Goal: Task Accomplishment & Management: Use online tool/utility

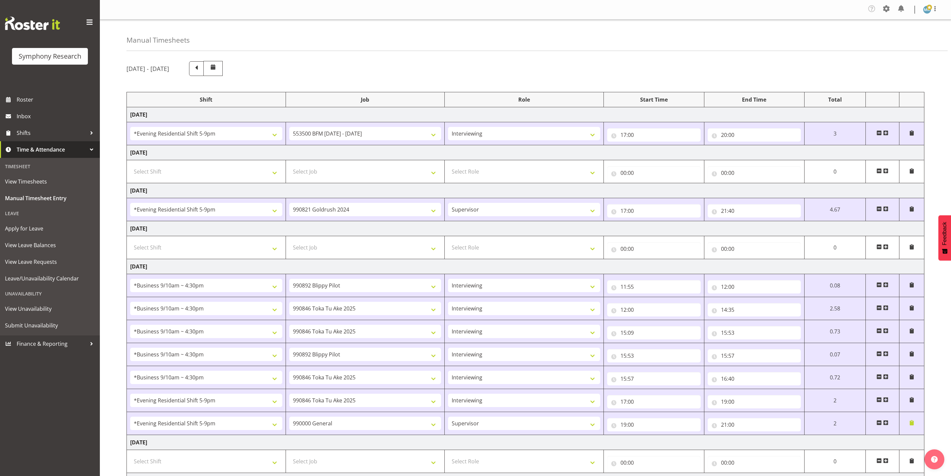
select select "48116"
select select "10242"
select select "47"
select select "48116"
select select "7759"
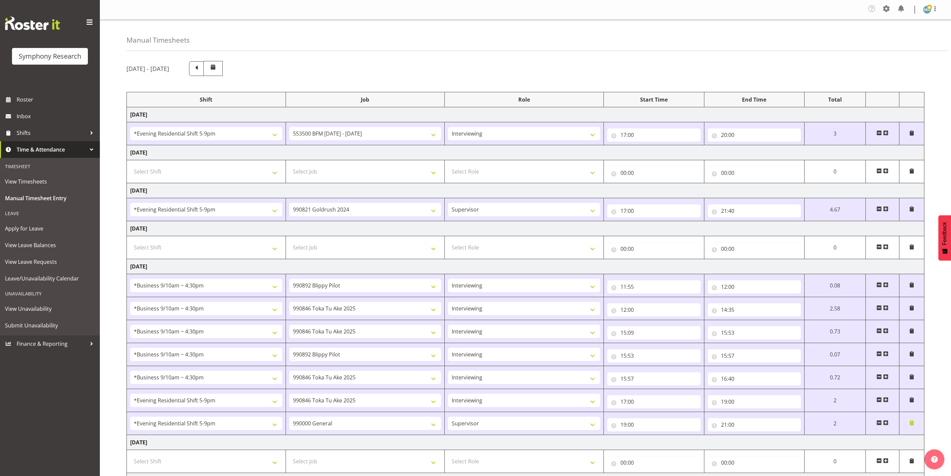
select select "26078"
select select "10574"
select select "47"
select select "26078"
select select "9426"
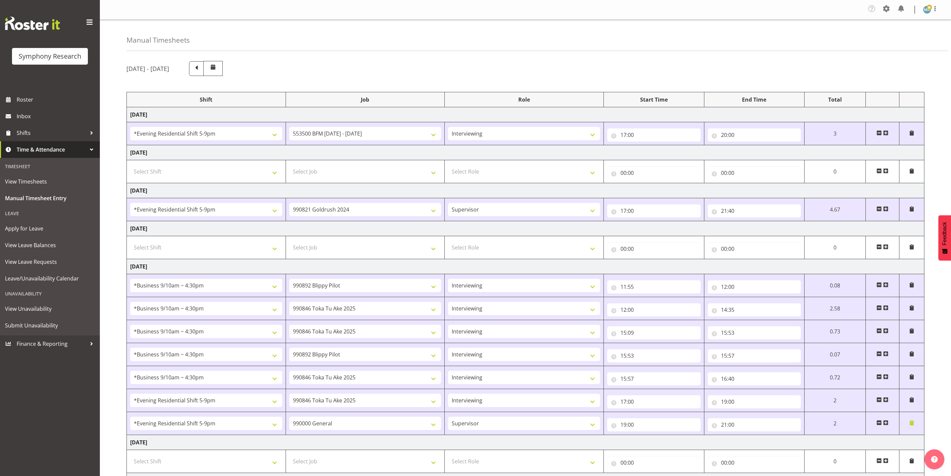
select select "47"
select select "26078"
select select "9426"
select select "47"
select select "26078"
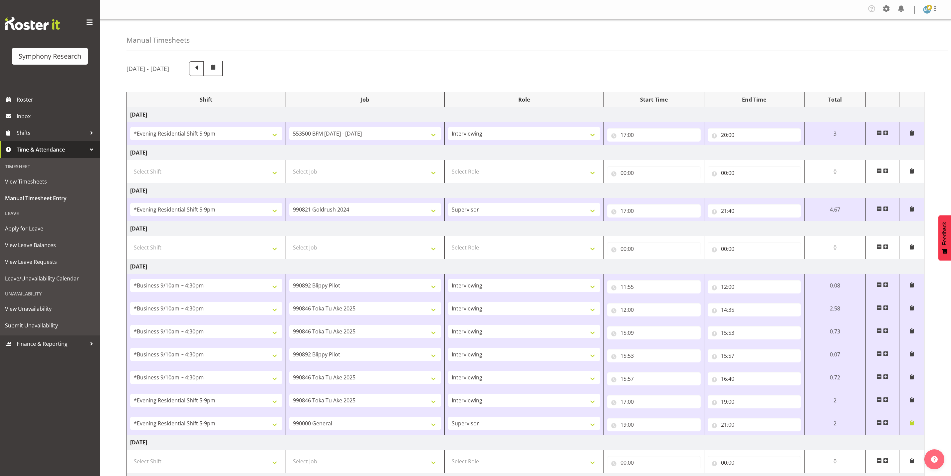
select select "10574"
select select "47"
select select "26078"
select select "9426"
select select "47"
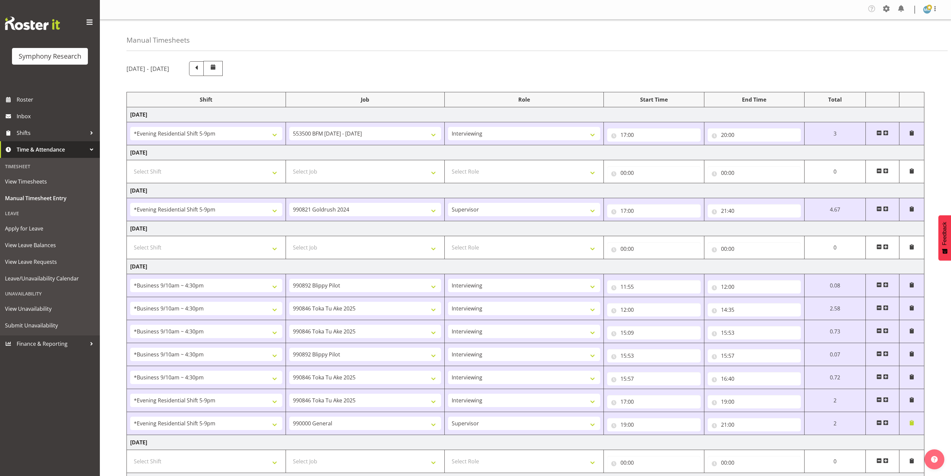
select select "48116"
select select "9426"
select select "47"
select select "48116"
select select "743"
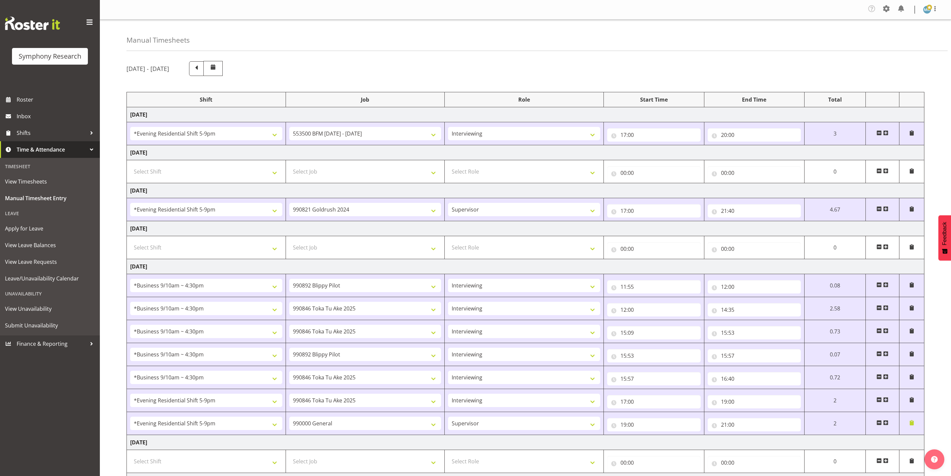
scroll to position [84, 0]
